Goal: Navigation & Orientation: Find specific page/section

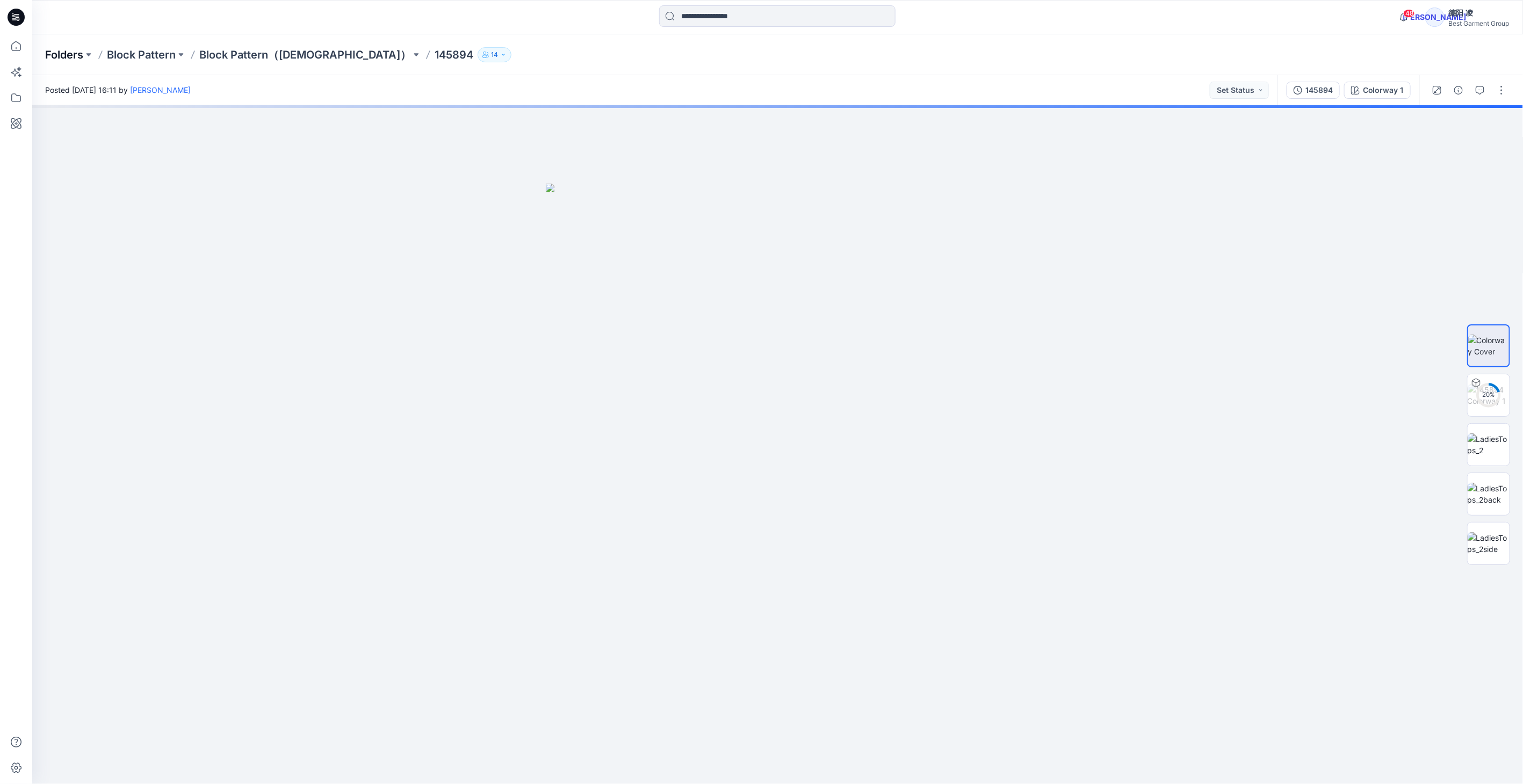
click at [72, 53] on p "Folders" at bounding box center [64, 54] width 38 height 15
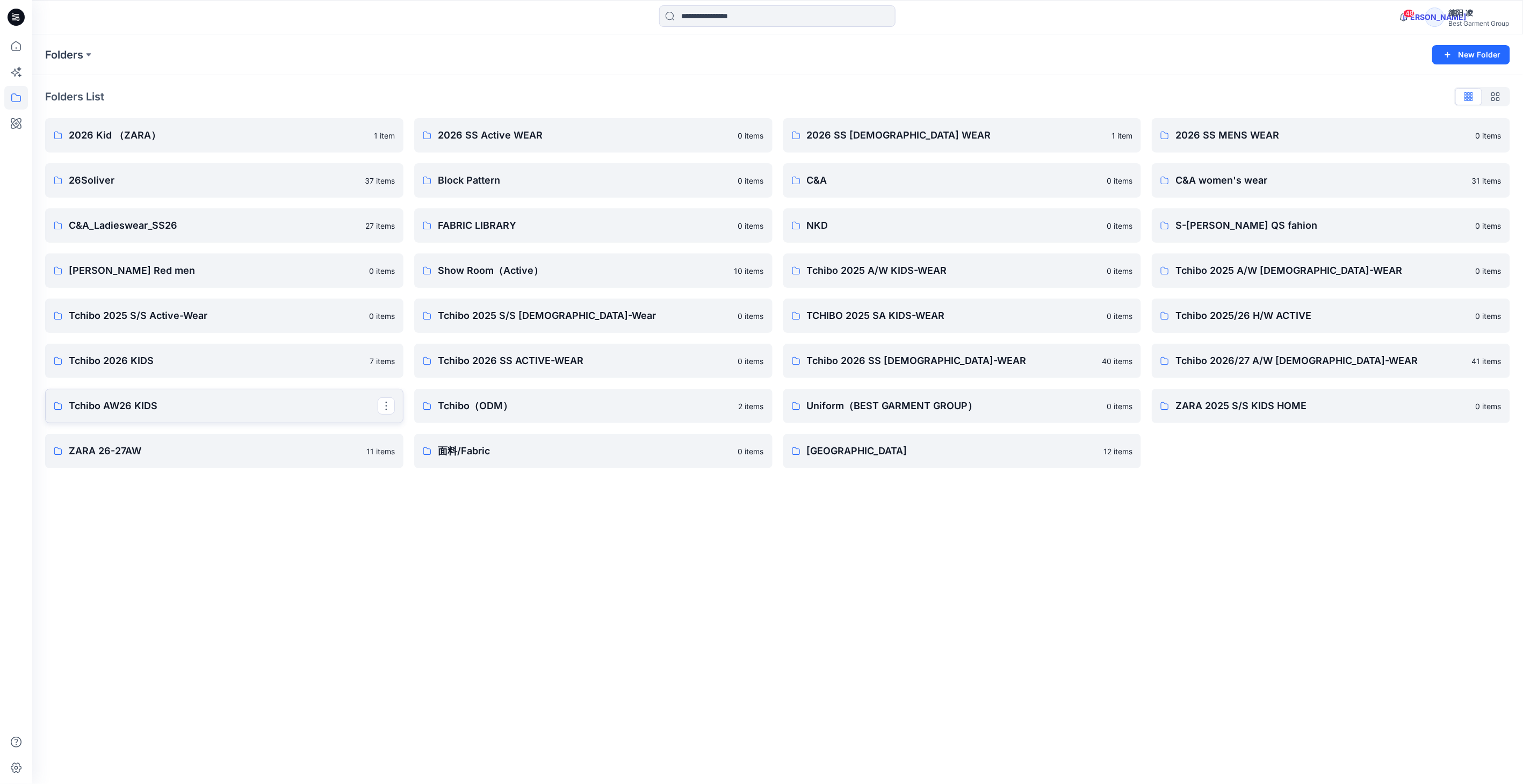
click at [232, 398] on p "Tchibo AW26 KIDS" at bounding box center [223, 405] width 309 height 15
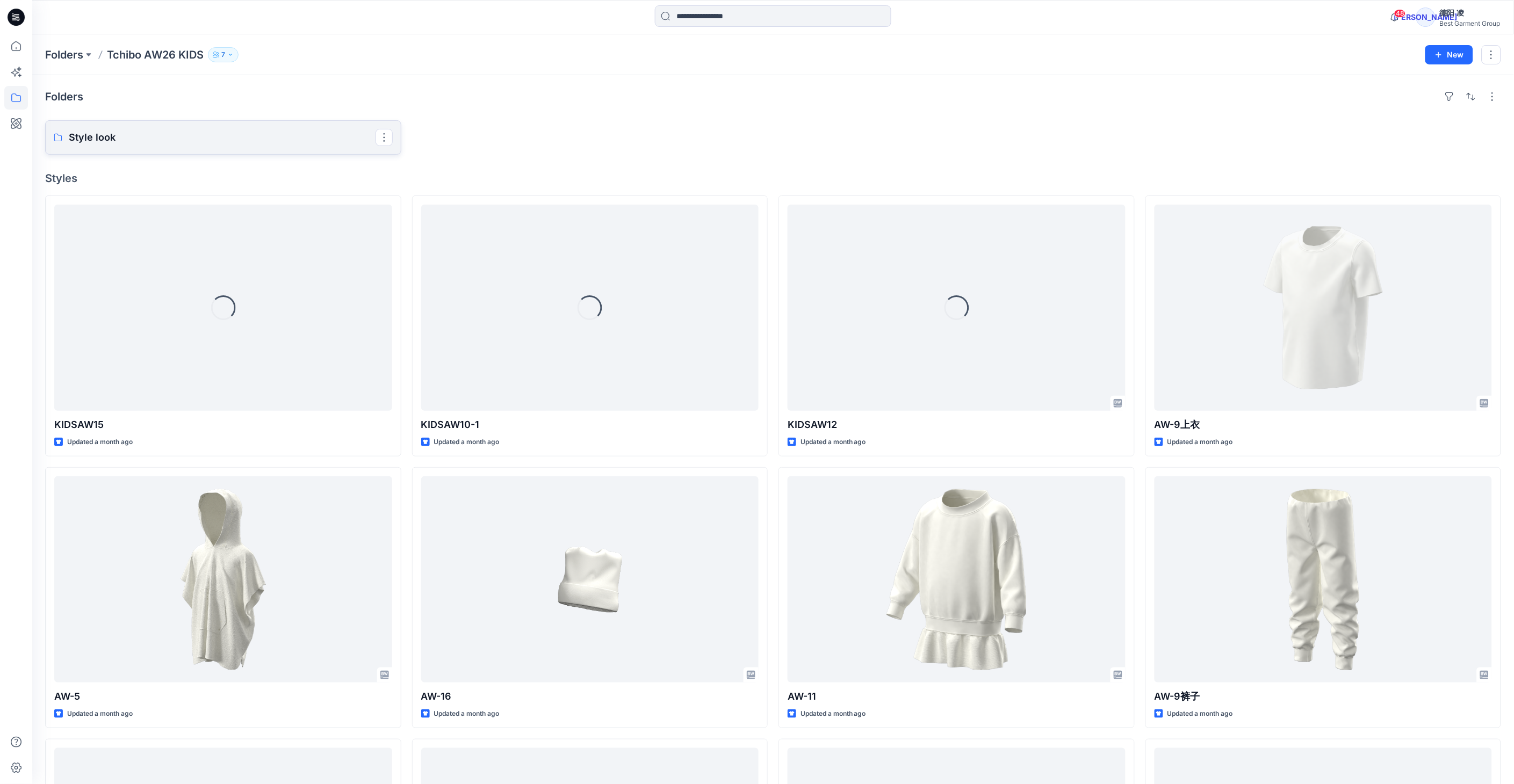
click at [147, 139] on p "Style look" at bounding box center [222, 137] width 307 height 15
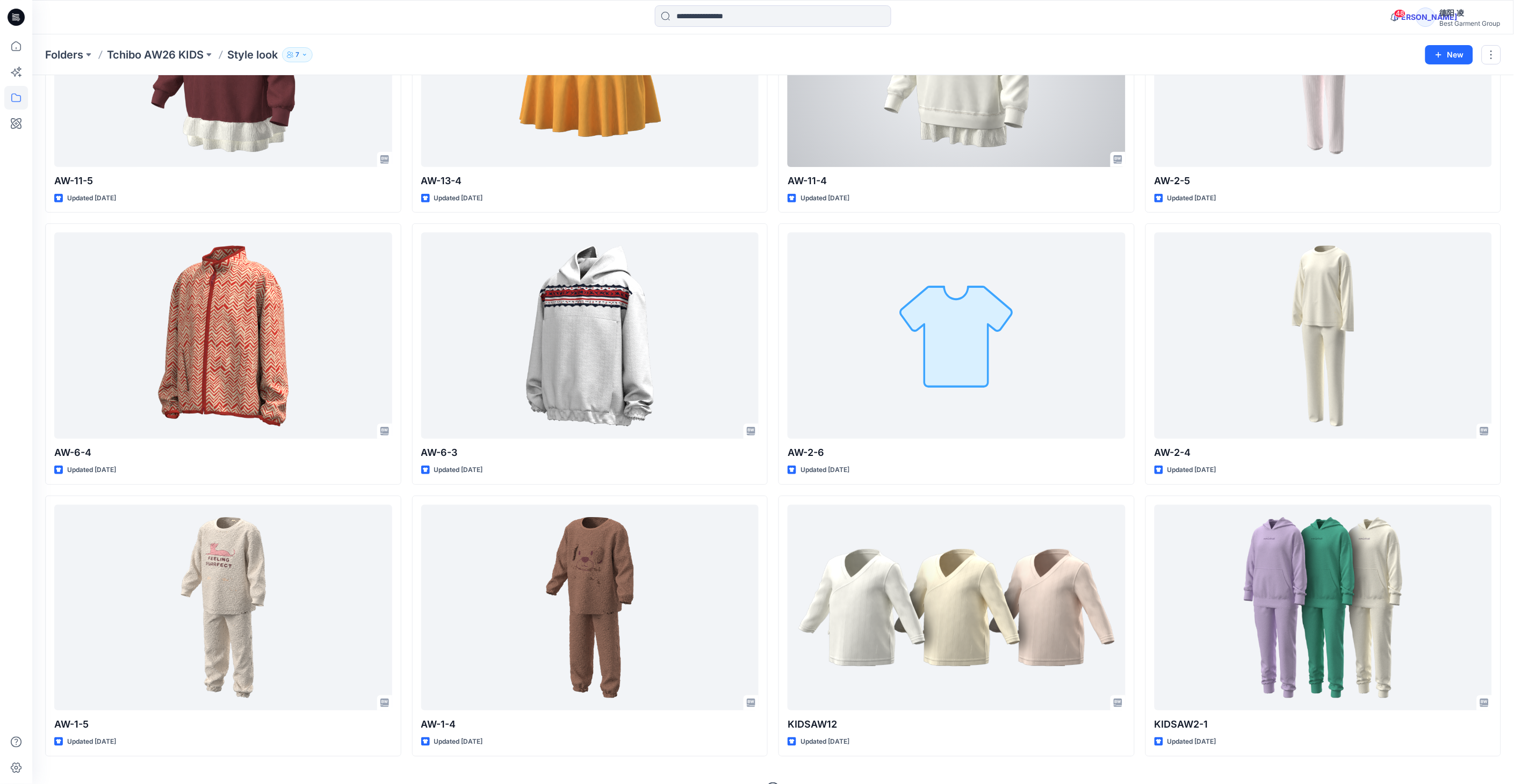
scroll to position [1824, 0]
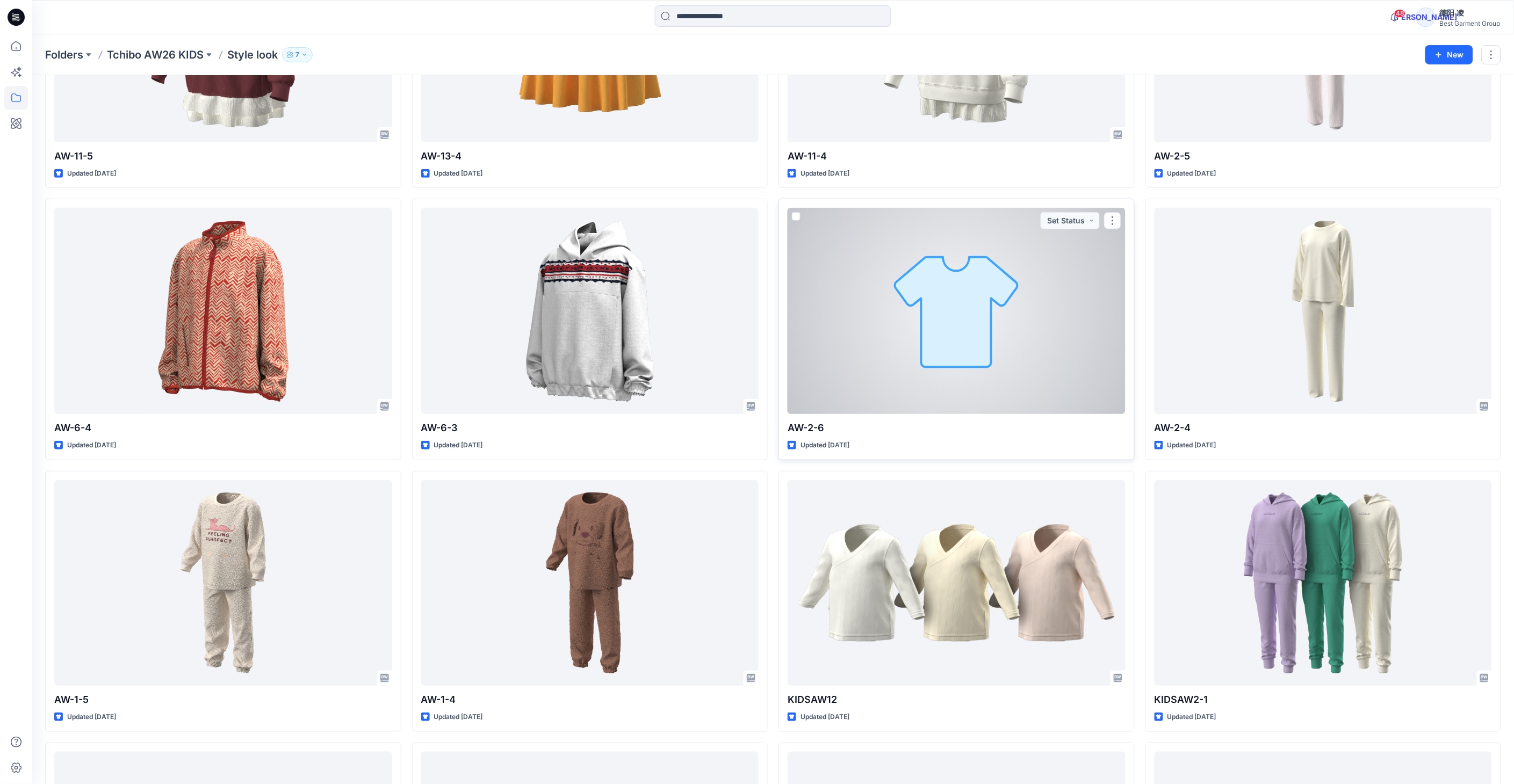
click at [880, 387] on div at bounding box center [956, 311] width 338 height 206
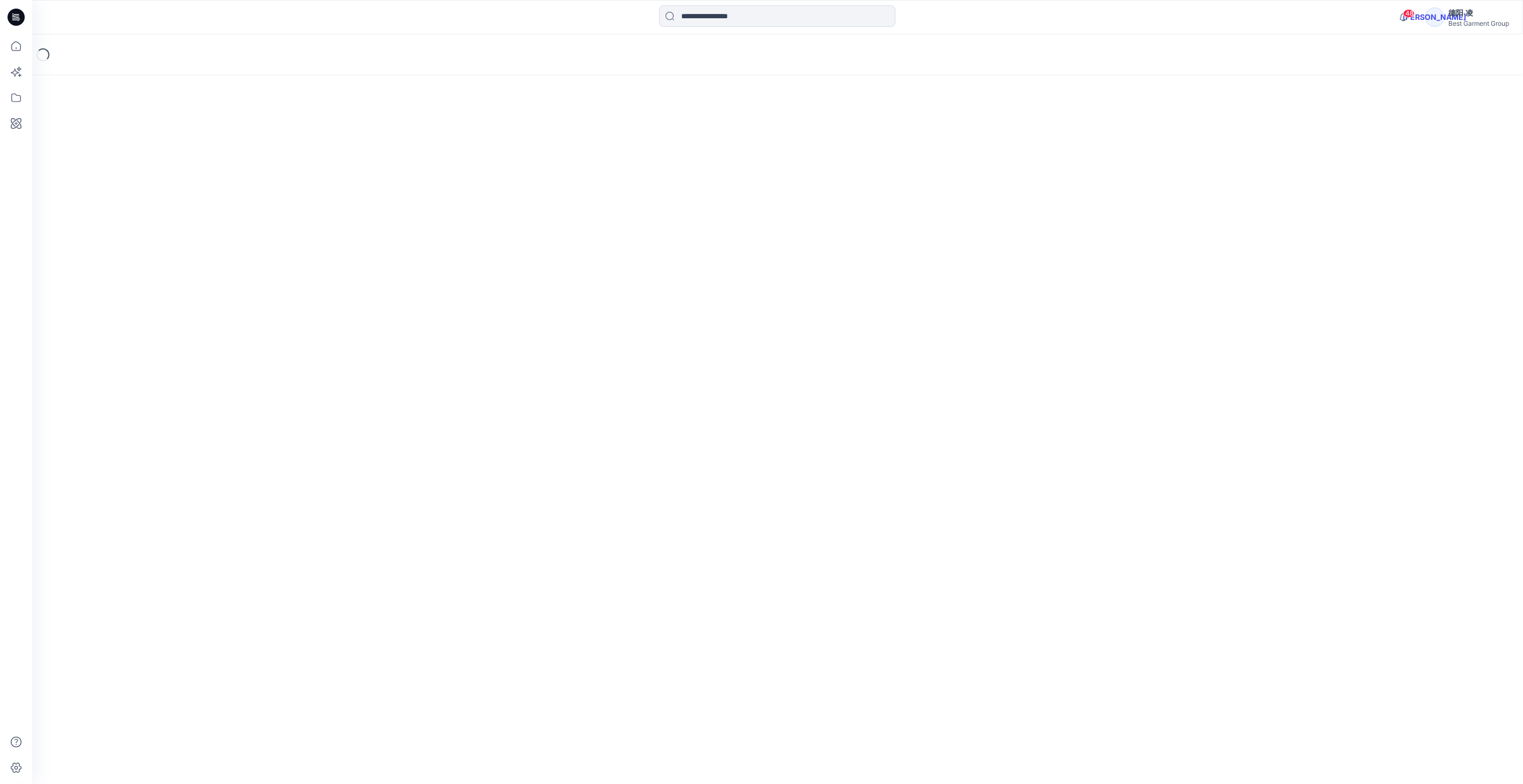
click at [880, 387] on div "Loading..." at bounding box center [777, 409] width 1491 height 749
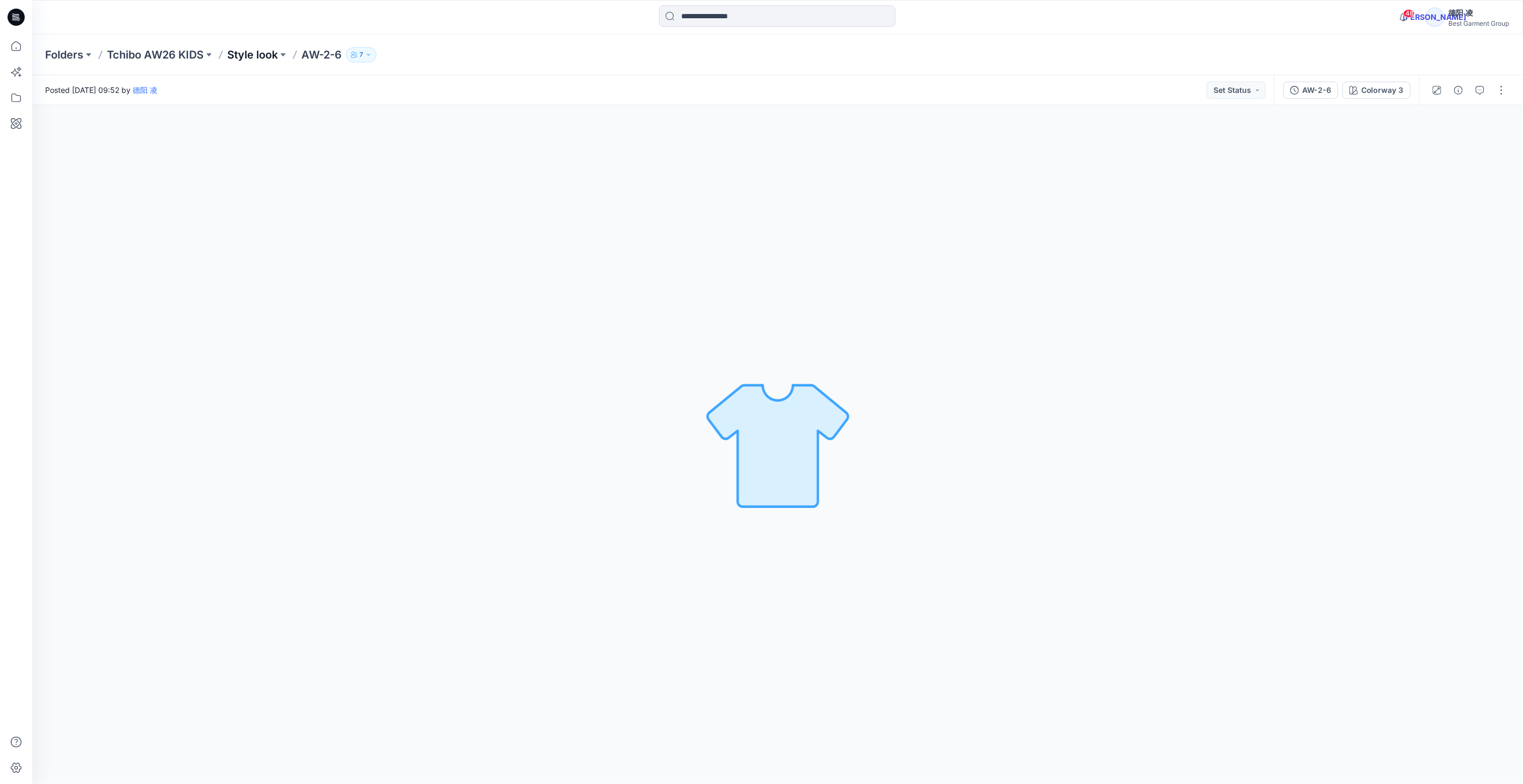
click at [256, 57] on p "Style look" at bounding box center [252, 54] width 51 height 15
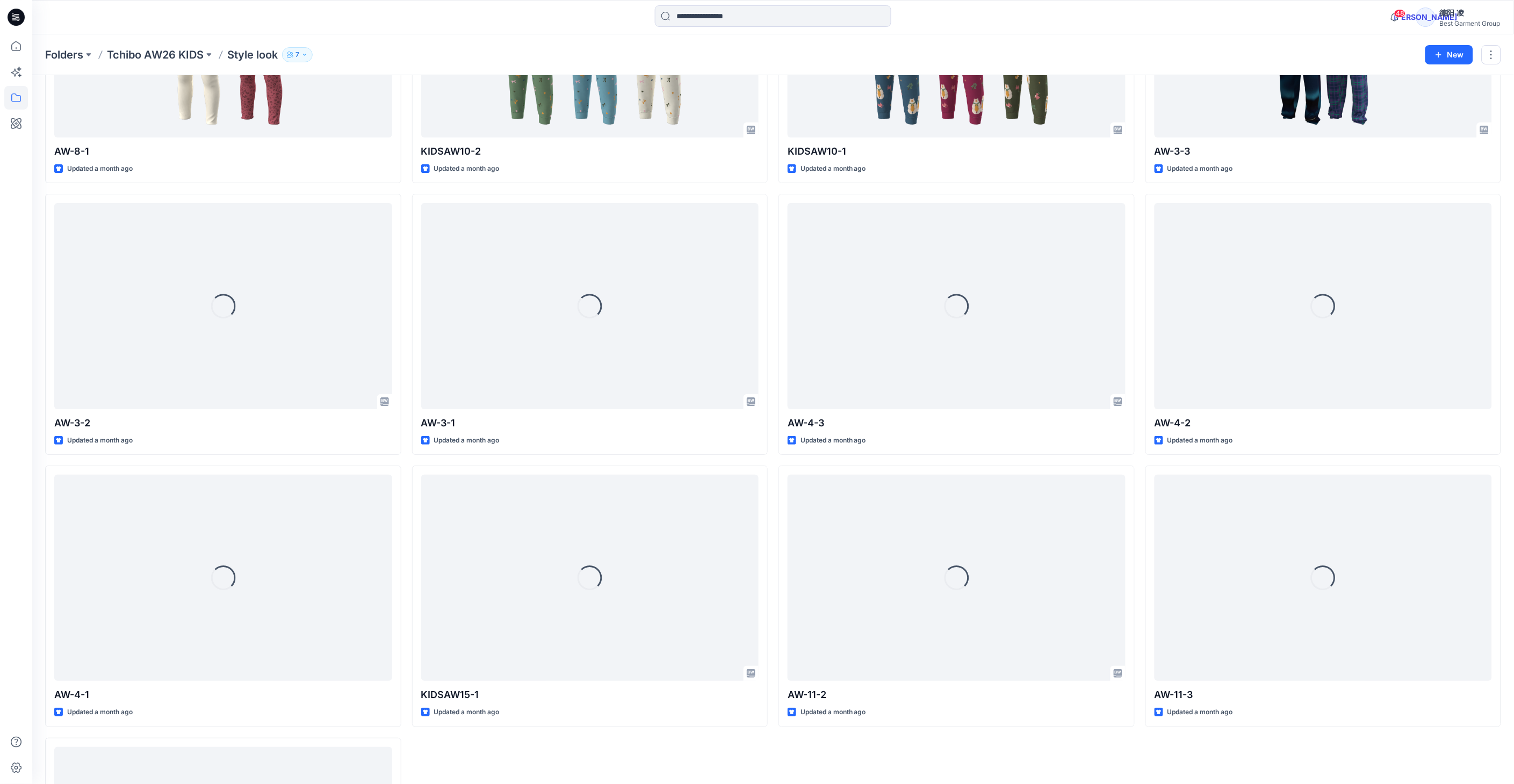
scroll to position [3176, 0]
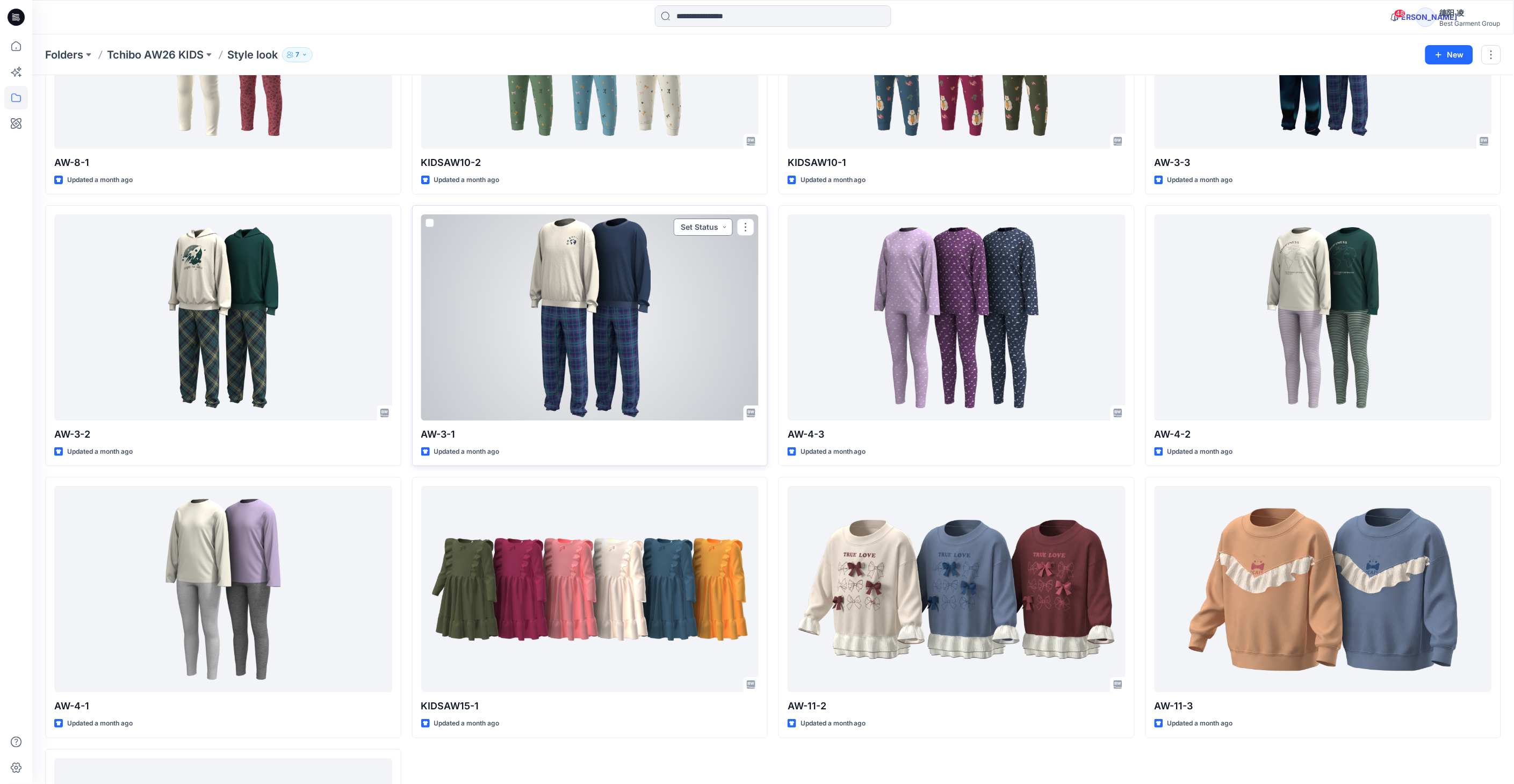
click at [713, 230] on button "Set Status" at bounding box center [703, 227] width 59 height 17
click at [584, 239] on div at bounding box center [589, 317] width 338 height 206
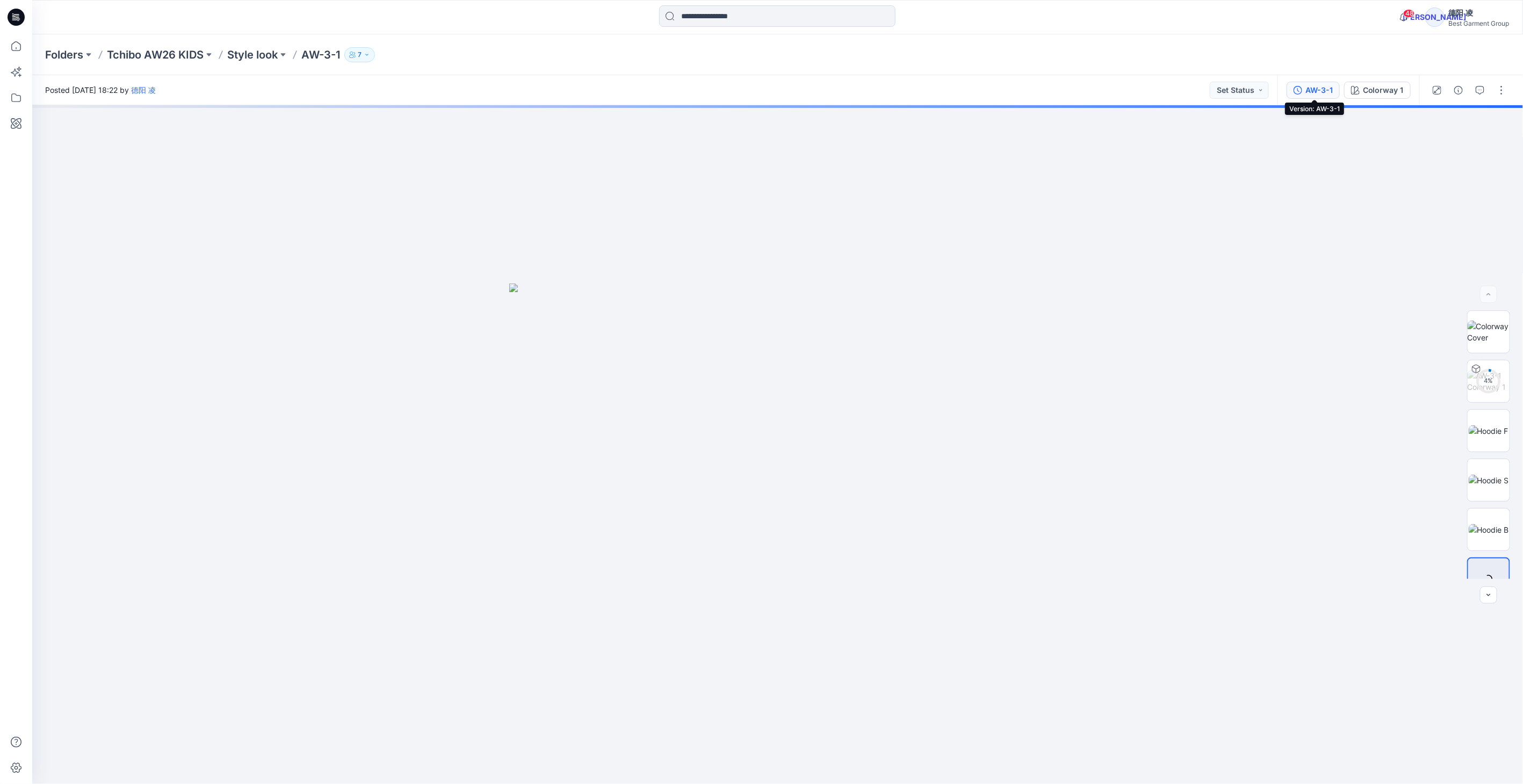
click at [1314, 92] on div "AW-3-1" at bounding box center [1319, 90] width 27 height 12
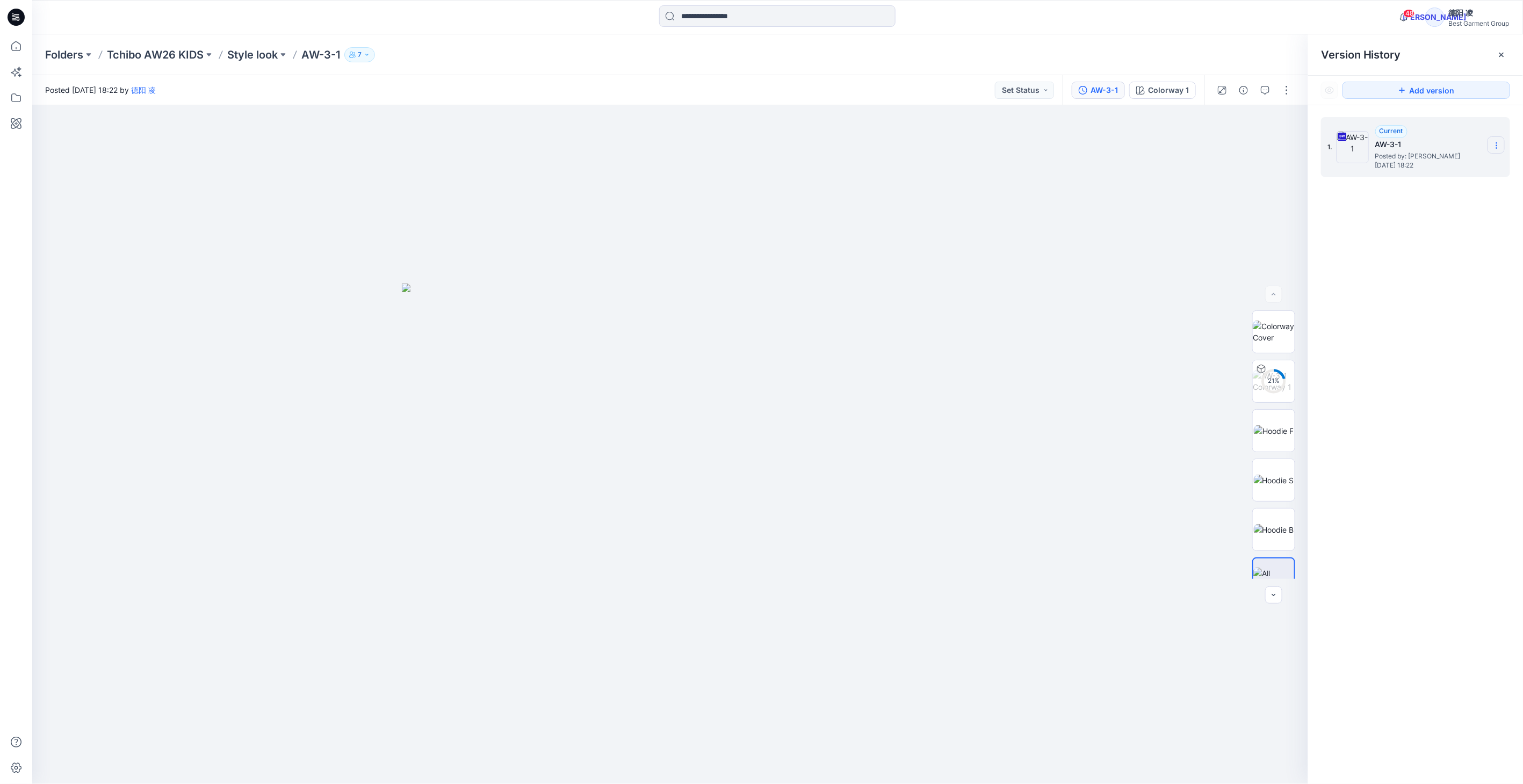
click at [1496, 143] on icon at bounding box center [1496, 143] width 1 height 1
click at [1450, 168] on span "Download Source BW File" at bounding box center [1441, 167] width 90 height 13
click at [264, 53] on p "Style look" at bounding box center [252, 54] width 51 height 15
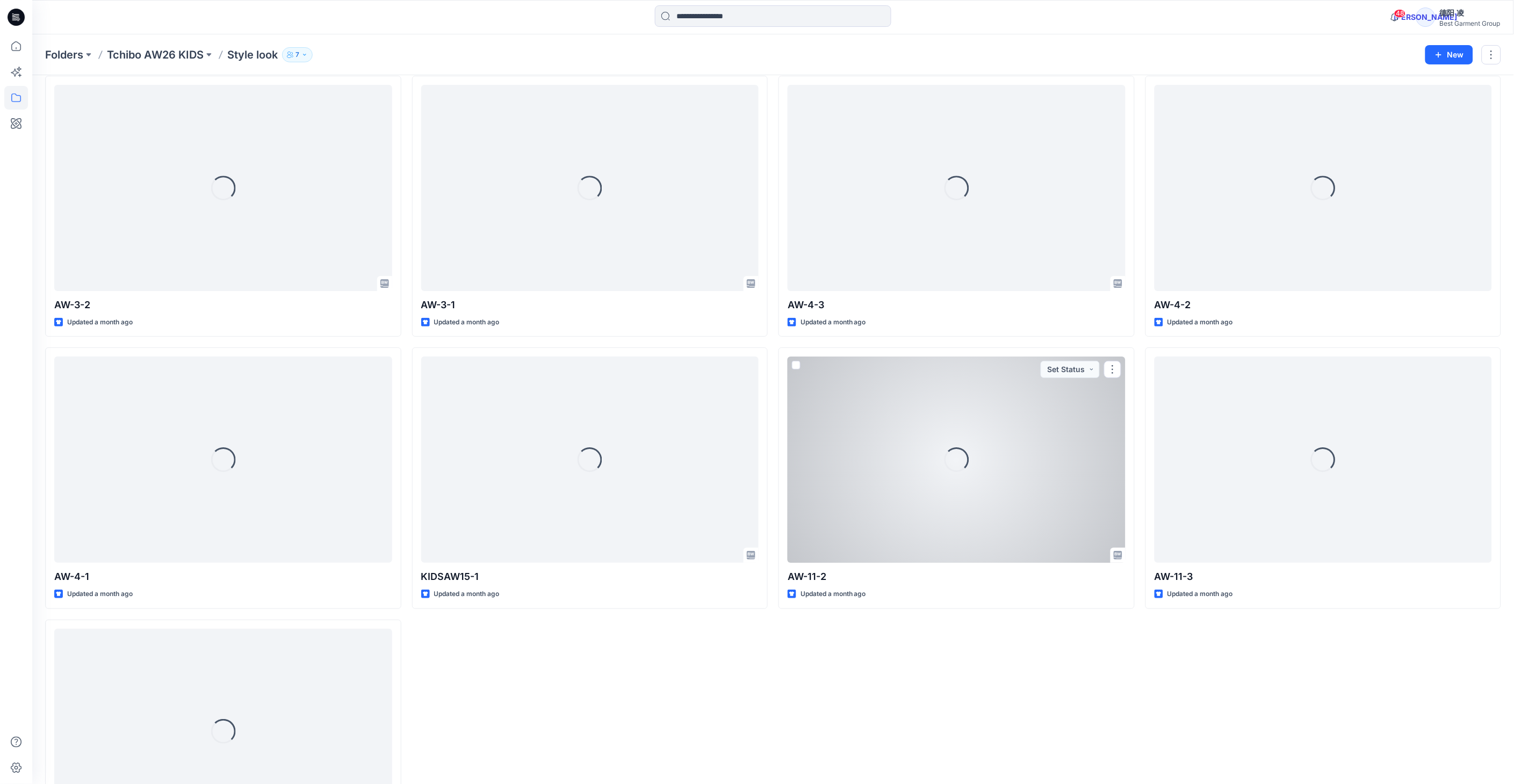
scroll to position [3297, 0]
